Goal: Contribute content

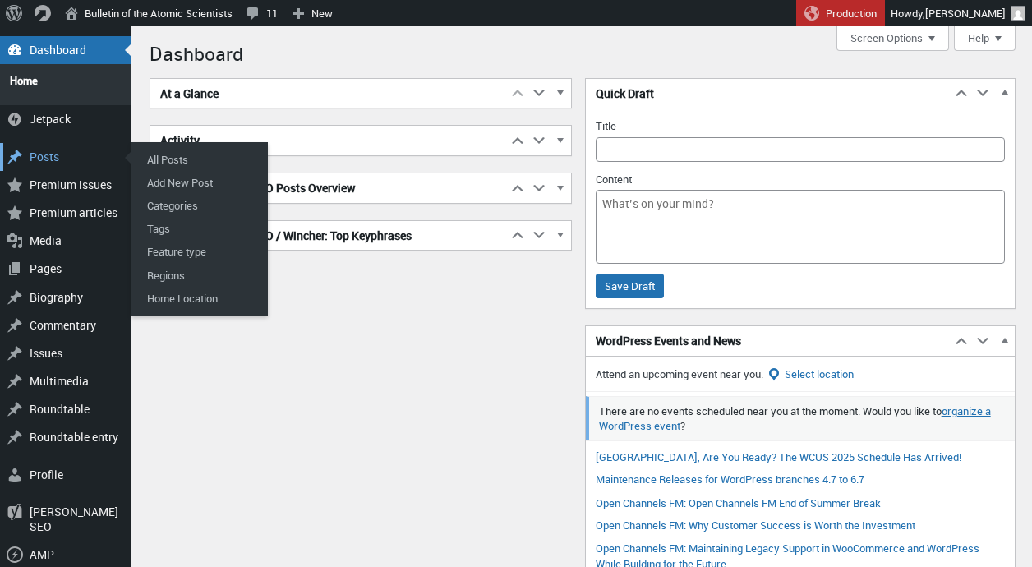
click at [58, 150] on div "Posts" at bounding box center [65, 157] width 131 height 28
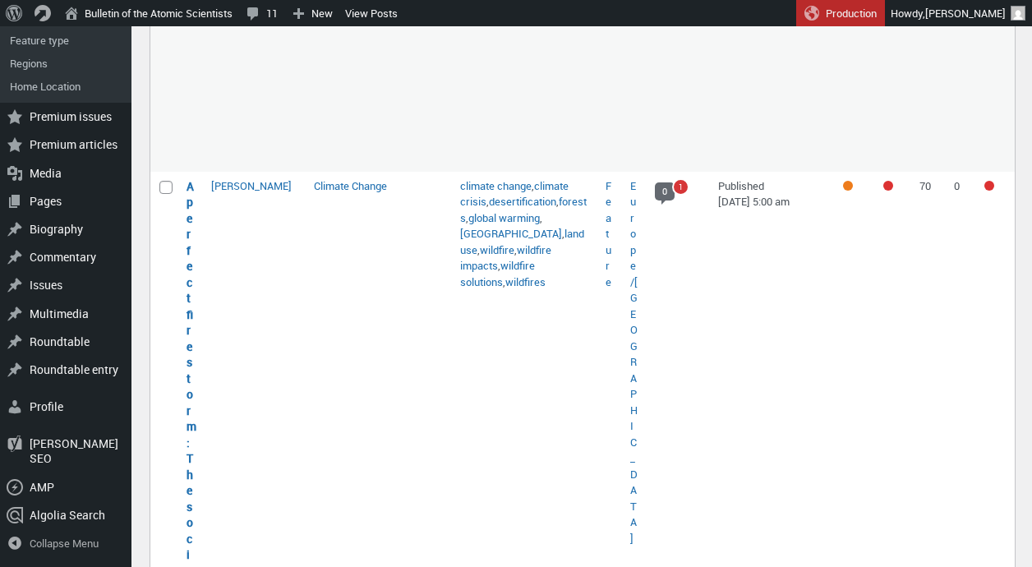
scroll to position [1043, 0]
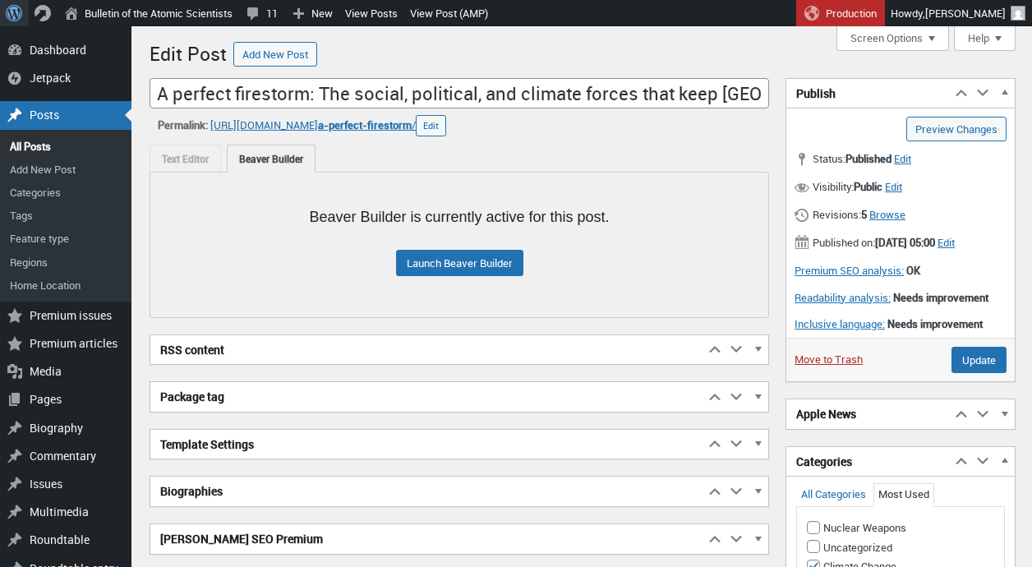
scroll to position [12, 0]
click at [421, 256] on link "Launch Beaver Builder" at bounding box center [459, 263] width 127 height 26
